Goal: Task Accomplishment & Management: Use online tool/utility

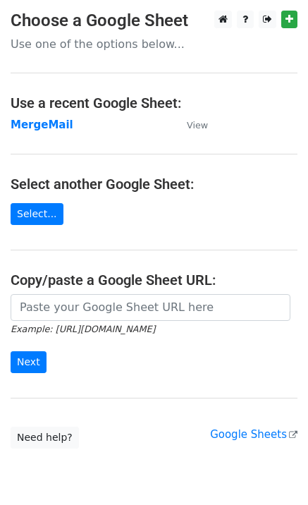
click at [44, 128] on strong "MergeMail" at bounding box center [42, 125] width 63 height 13
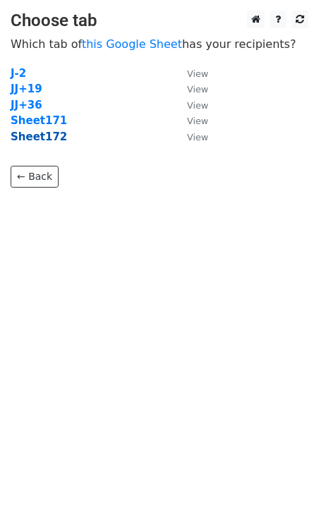
click at [45, 142] on strong "Sheet172" at bounding box center [39, 136] width 56 height 13
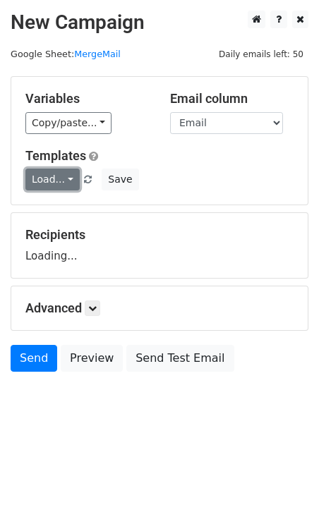
click at [53, 186] on link "Load..." at bounding box center [52, 180] width 54 height 22
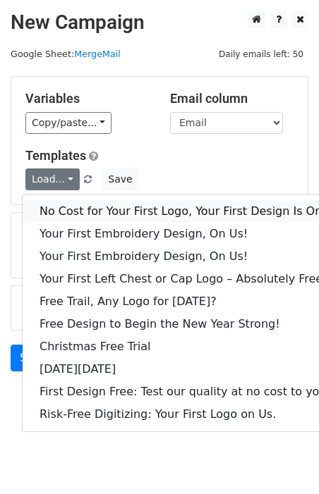
click at [87, 206] on link "No Cost for Your First Logo, Your First Design Is On Us!" at bounding box center [192, 211] width 339 height 23
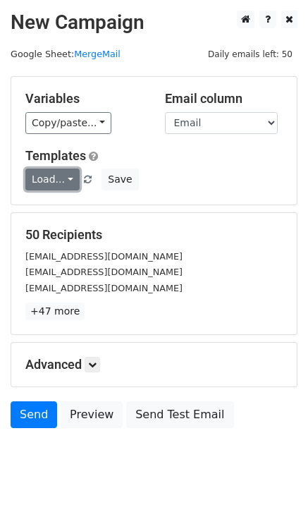
click at [54, 176] on link "Load..." at bounding box center [52, 180] width 54 height 22
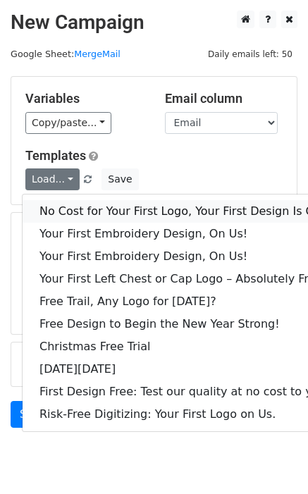
drag, startPoint x: 85, startPoint y: 203, endPoint x: 10, endPoint y: 209, distance: 75.0
click at [85, 204] on link "No Cost for Your First Logo, Your First Design Is On Us!" at bounding box center [192, 211] width 339 height 23
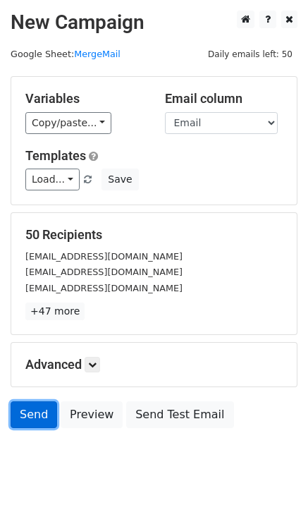
click at [40, 415] on link "Send" at bounding box center [34, 414] width 47 height 27
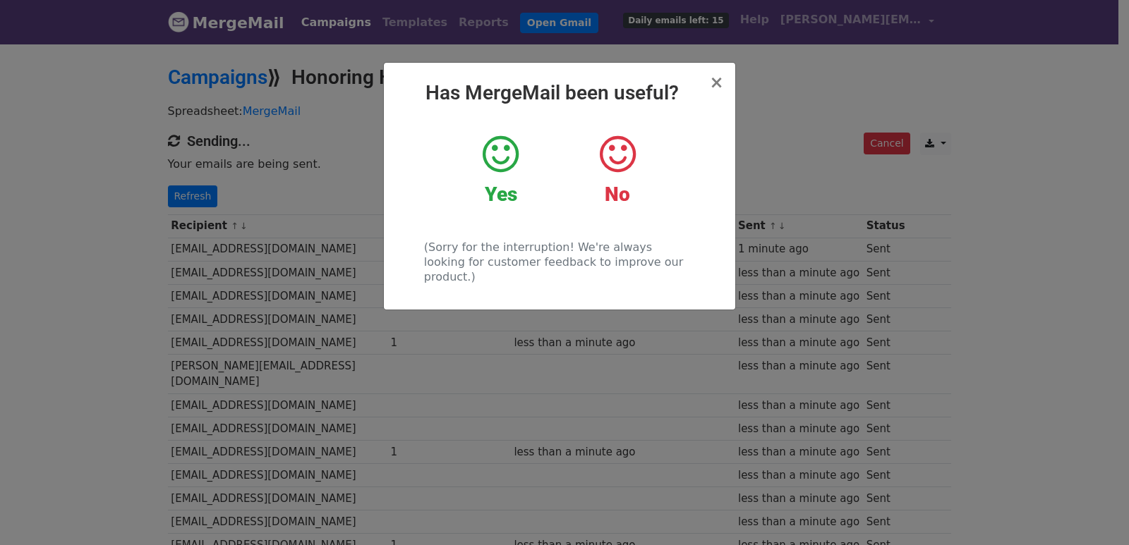
drag, startPoint x: 125, startPoint y: 180, endPoint x: 150, endPoint y: 184, distance: 25.0
click at [128, 180] on div "× Has MergeMail been useful? Yes No (Sorry for the interruption! We're always l…" at bounding box center [564, 293] width 1129 height 503
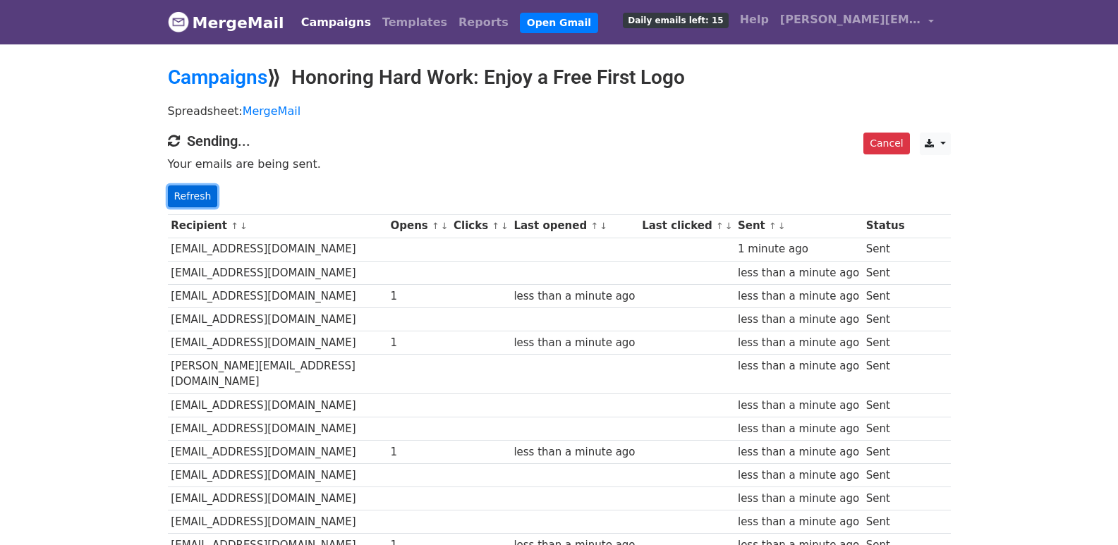
click at [205, 195] on link "Refresh" at bounding box center [193, 197] width 50 height 22
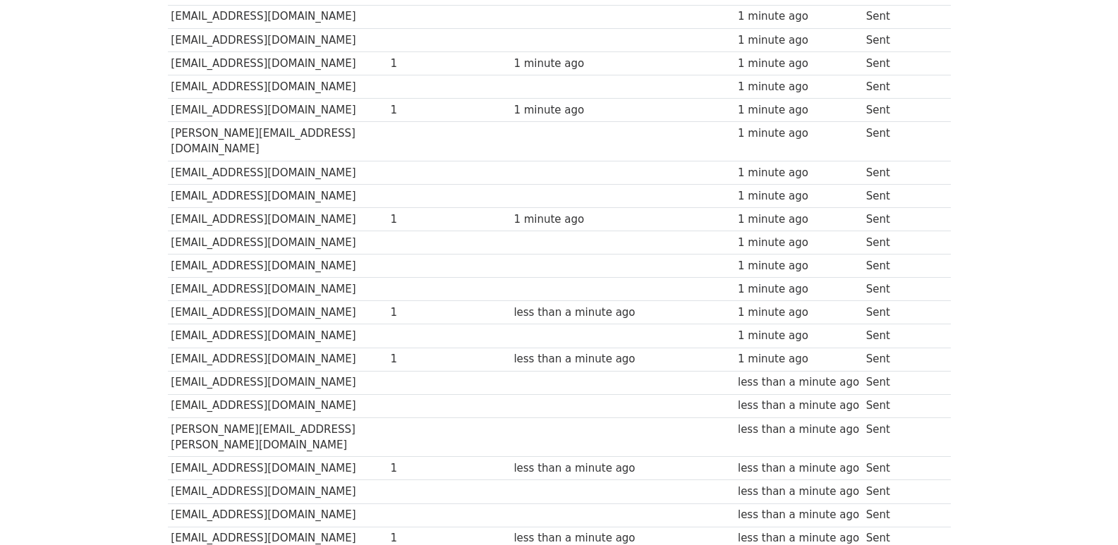
scroll to position [45, 0]
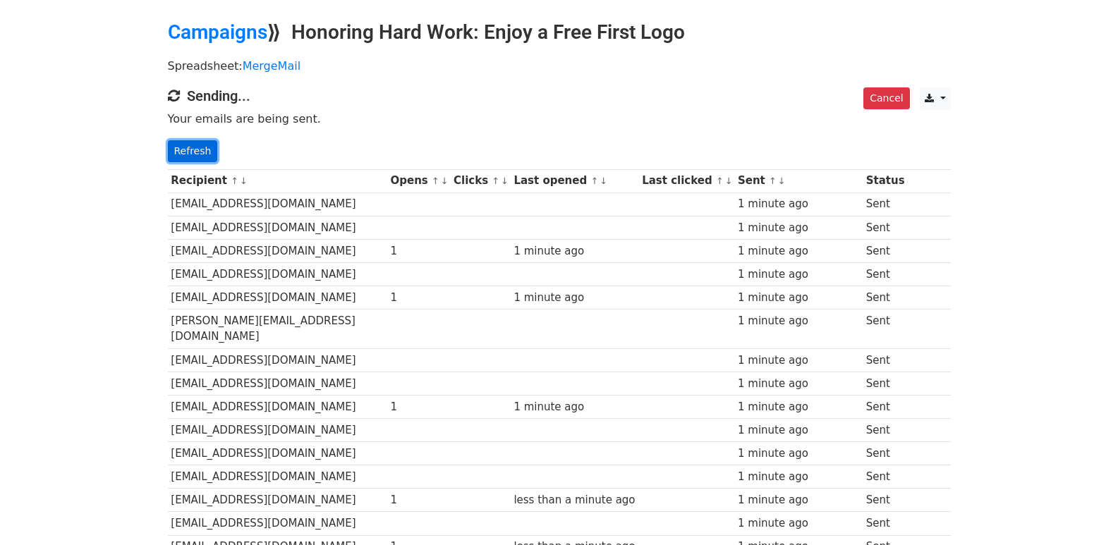
click at [194, 145] on link "Refresh" at bounding box center [193, 151] width 50 height 22
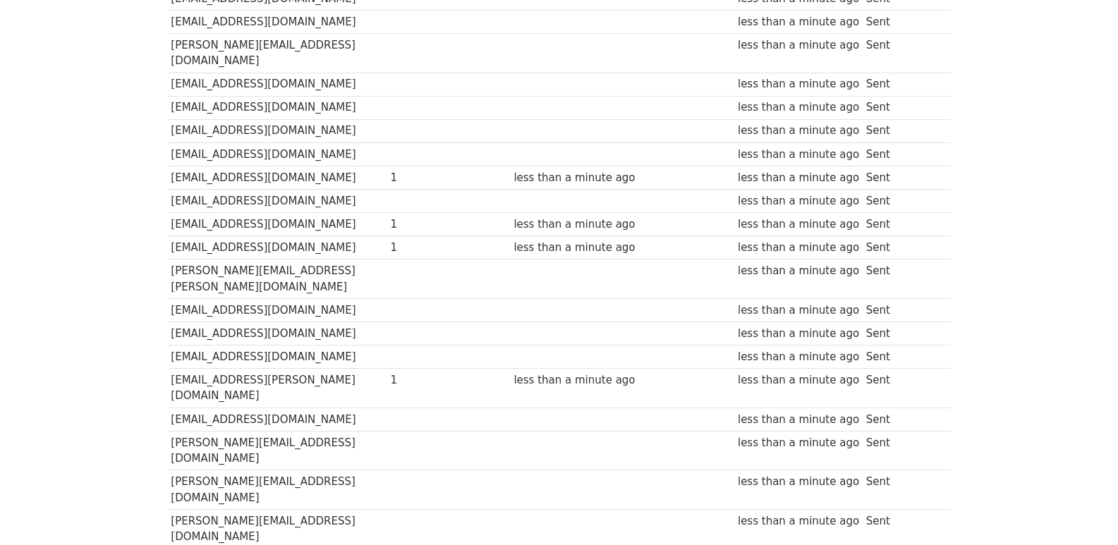
scroll to position [985, 0]
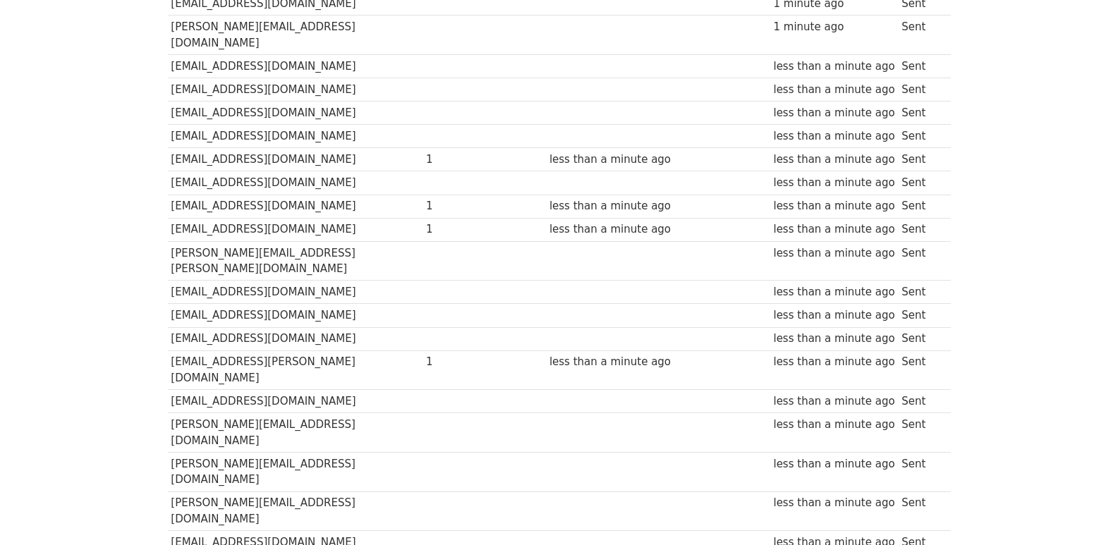
scroll to position [982, 0]
